Goal: Use online tool/utility: Utilize a website feature to perform a specific function

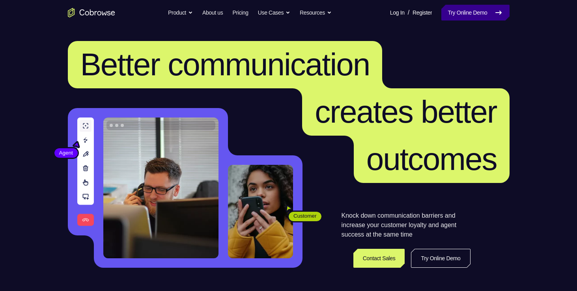
click at [473, 15] on link "Try Online Demo" at bounding box center [476, 13] width 68 height 16
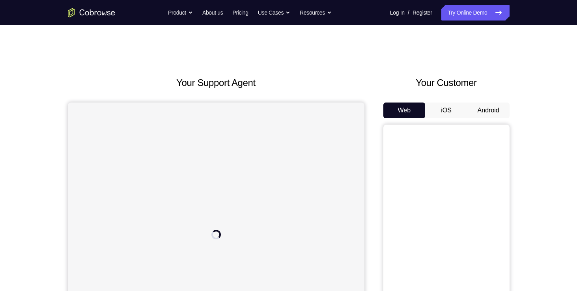
click at [490, 101] on div "Your Customer Web iOS Android" at bounding box center [447, 222] width 126 height 292
click at [486, 112] on button "Android" at bounding box center [489, 111] width 42 height 16
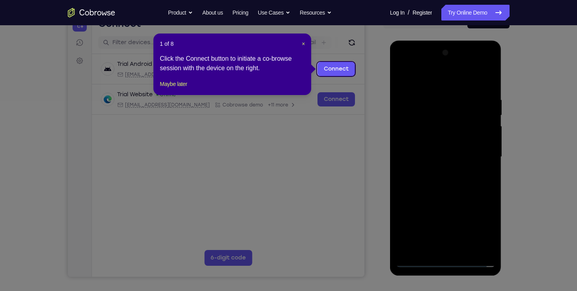
click at [178, 95] on div "1 of 8 × Click the Connect button to initiate a co-browse session with the devi…" at bounding box center [232, 65] width 158 height 62
click at [178, 89] on button "Maybe later" at bounding box center [173, 83] width 27 height 9
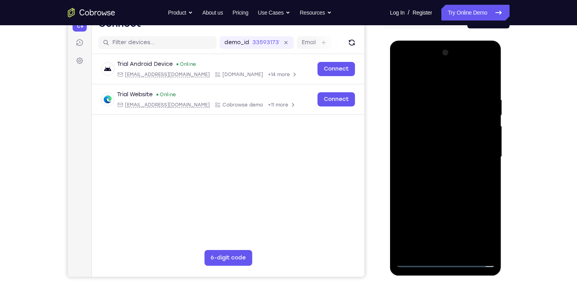
click at [447, 264] on div at bounding box center [445, 157] width 99 height 221
click at [475, 230] on div at bounding box center [445, 157] width 99 height 221
click at [433, 82] on div at bounding box center [445, 157] width 99 height 221
click at [476, 151] on div at bounding box center [445, 157] width 99 height 221
click at [436, 173] on div at bounding box center [445, 157] width 99 height 221
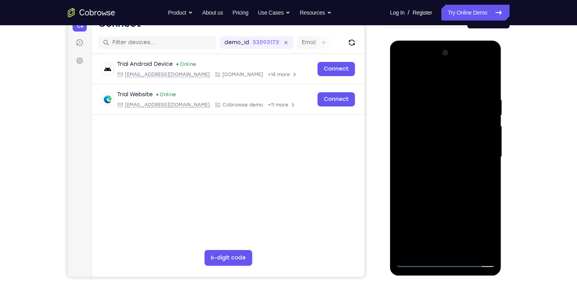
click at [436, 150] on div at bounding box center [445, 157] width 99 height 221
click at [439, 140] on div at bounding box center [445, 157] width 99 height 221
click at [434, 155] on div at bounding box center [445, 157] width 99 height 221
click at [434, 190] on div at bounding box center [445, 157] width 99 height 221
drag, startPoint x: 445, startPoint y: 87, endPoint x: 447, endPoint y: 65, distance: 21.8
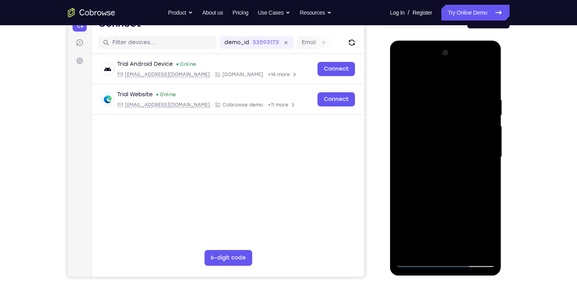
click at [447, 65] on div at bounding box center [445, 157] width 99 height 221
click at [492, 76] on div at bounding box center [445, 157] width 99 height 221
click at [488, 249] on div at bounding box center [445, 157] width 99 height 221
click at [492, 241] on div at bounding box center [445, 157] width 99 height 221
click at [467, 249] on div at bounding box center [445, 157] width 99 height 221
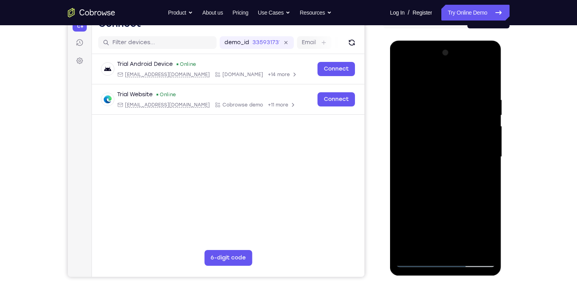
click at [444, 201] on div at bounding box center [445, 157] width 99 height 221
click at [415, 263] on div at bounding box center [445, 157] width 99 height 221
click at [407, 254] on div at bounding box center [445, 157] width 99 height 221
drag, startPoint x: 434, startPoint y: 92, endPoint x: 440, endPoint y: 211, distance: 119.7
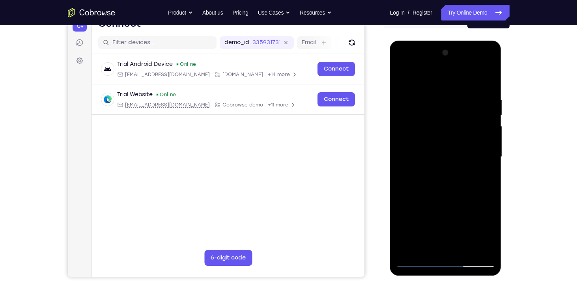
click at [440, 211] on div at bounding box center [445, 157] width 99 height 221
click at [438, 98] on div at bounding box center [445, 157] width 99 height 221
click at [483, 147] on div at bounding box center [445, 157] width 99 height 221
click at [486, 152] on div at bounding box center [445, 157] width 99 height 221
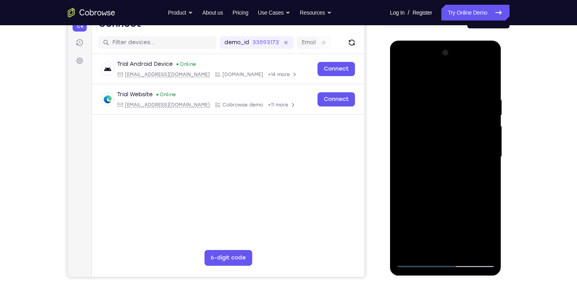
click at [486, 152] on div at bounding box center [445, 157] width 99 height 221
drag, startPoint x: 486, startPoint y: 152, endPoint x: 387, endPoint y: 142, distance: 99.9
click at [390, 142] on html "Online web based iOS Simulators and Android Emulators. Run iPhone, iPad, Mobile…" at bounding box center [446, 159] width 112 height 237
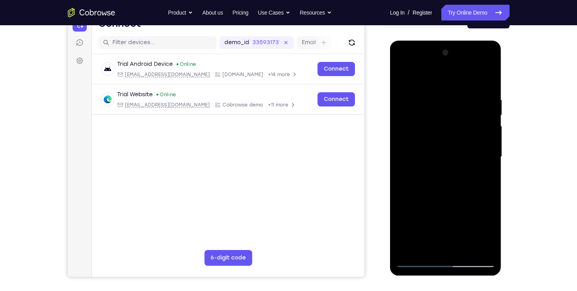
click at [490, 246] on div at bounding box center [445, 157] width 99 height 221
click at [486, 167] on div at bounding box center [445, 157] width 99 height 221
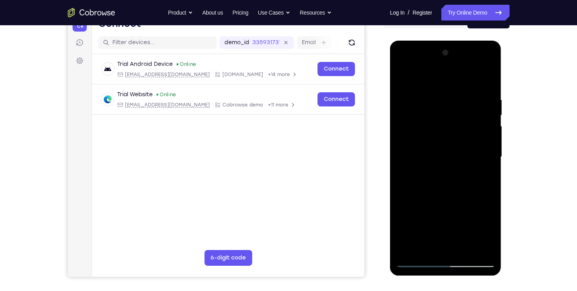
click at [486, 167] on div at bounding box center [445, 157] width 99 height 221
drag, startPoint x: 411, startPoint y: 151, endPoint x: 479, endPoint y: 157, distance: 67.7
click at [479, 157] on div at bounding box center [445, 157] width 99 height 221
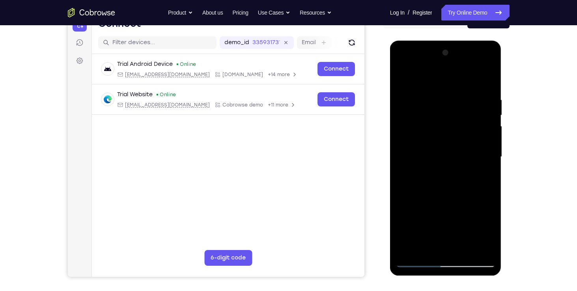
click at [490, 155] on div at bounding box center [445, 157] width 99 height 221
click at [406, 140] on div at bounding box center [445, 157] width 99 height 221
click at [485, 159] on div at bounding box center [445, 157] width 99 height 221
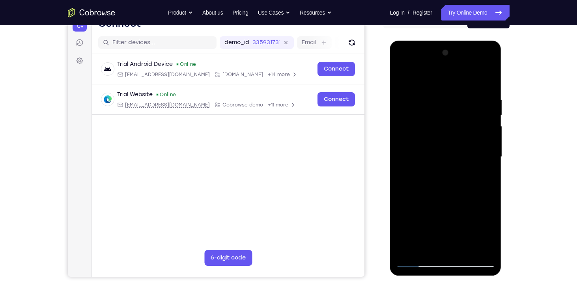
drag, startPoint x: 433, startPoint y: 154, endPoint x: 488, endPoint y: 158, distance: 55.4
click at [488, 158] on div at bounding box center [445, 157] width 99 height 221
drag, startPoint x: 426, startPoint y: 152, endPoint x: 458, endPoint y: 149, distance: 32.5
click at [458, 149] on div at bounding box center [445, 157] width 99 height 221
click at [487, 80] on div at bounding box center [445, 157] width 99 height 221
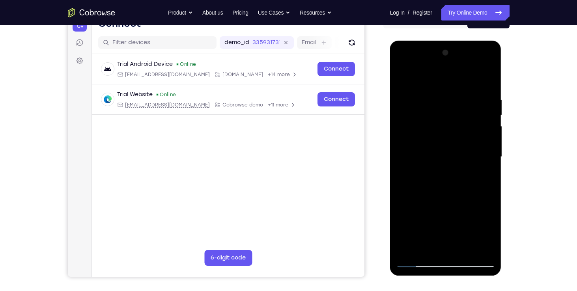
drag, startPoint x: 428, startPoint y: 106, endPoint x: 432, endPoint y: 206, distance: 100.7
click at [432, 206] on div at bounding box center [445, 157] width 99 height 221
